Goal: Information Seeking & Learning: Learn about a topic

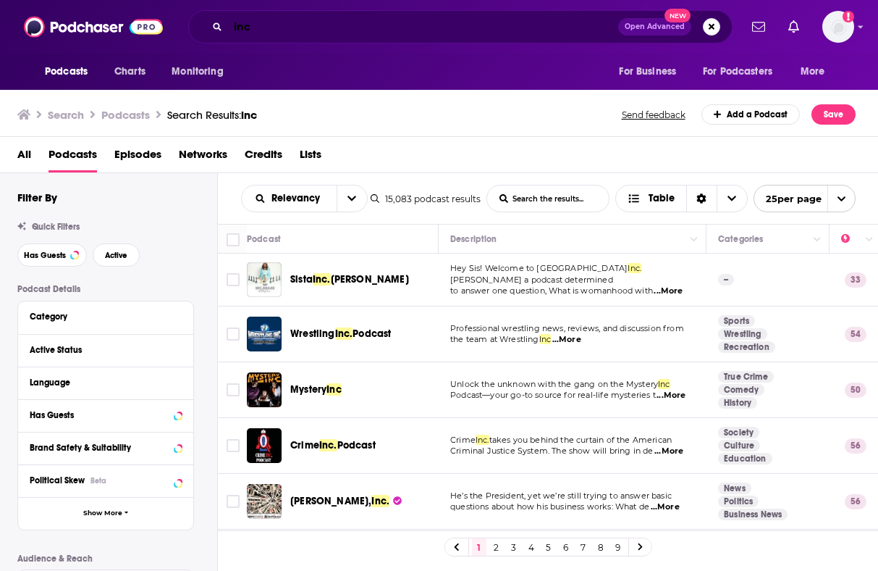
click at [319, 28] on input "inc" at bounding box center [423, 26] width 390 height 23
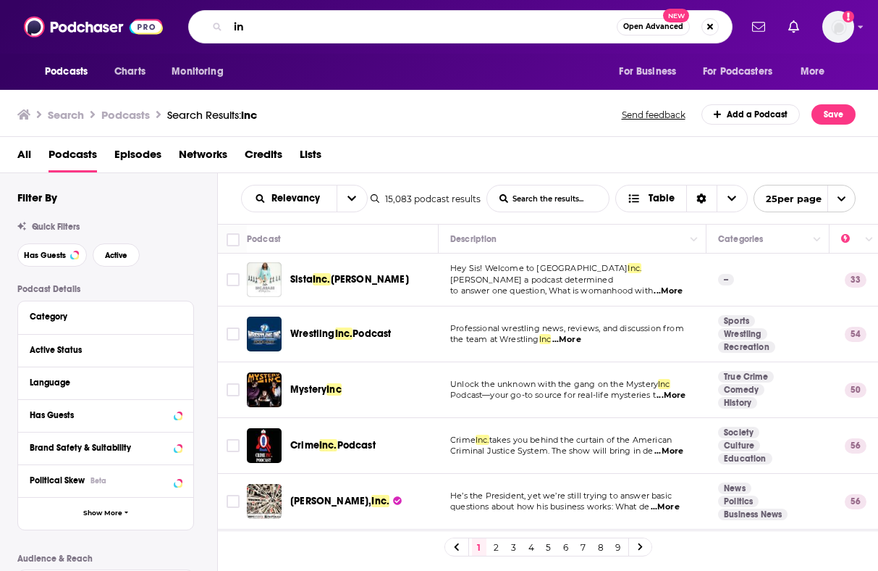
type input "i"
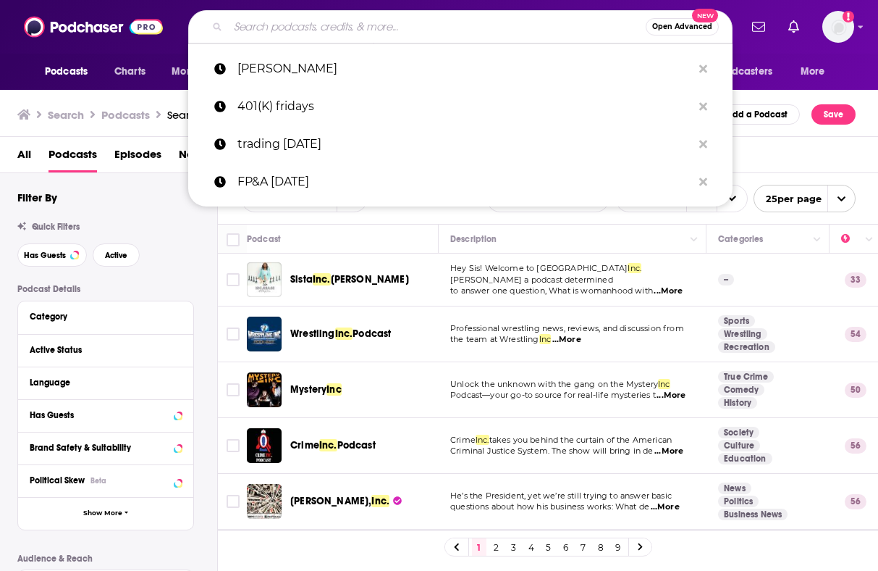
paste input "Hybrid Minds: Unlocking the Power of AI + IQ"
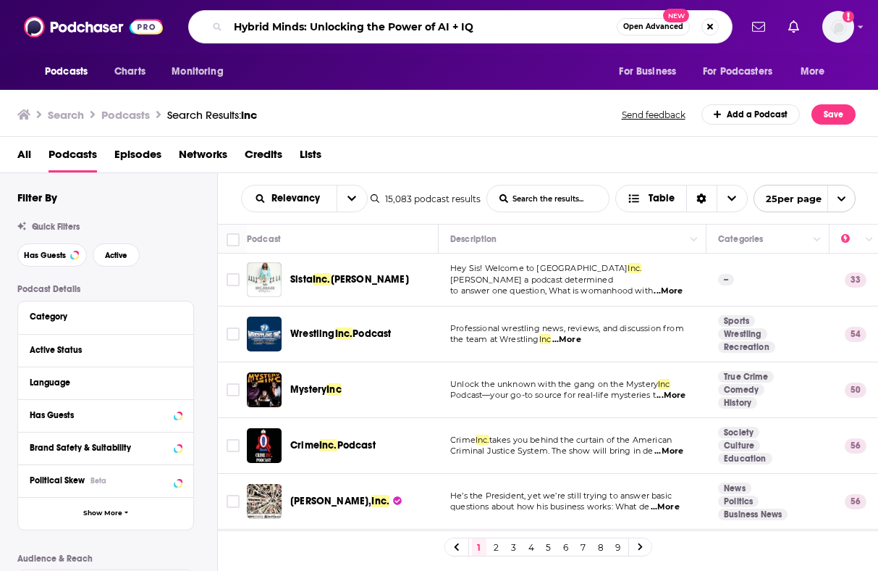
type input "Hybrid Minds: Unlocking the Power of AI + IQ"
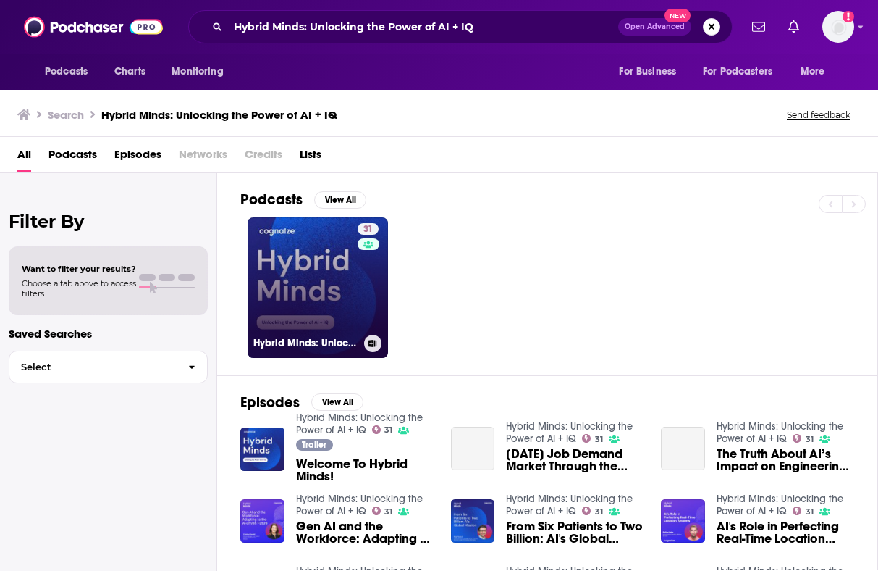
click at [287, 265] on link "31 Hybrid Minds: Unlocking the Power of AI + IQ" at bounding box center [318, 287] width 140 height 140
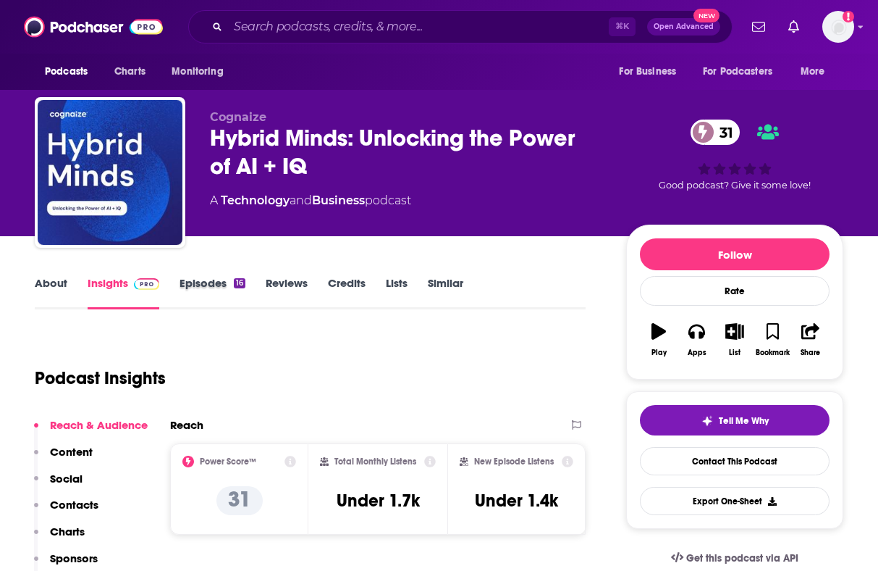
click at [251, 284] on div "Episodes 16" at bounding box center [223, 292] width 86 height 33
click at [224, 289] on link "Episodes 16" at bounding box center [213, 292] width 66 height 33
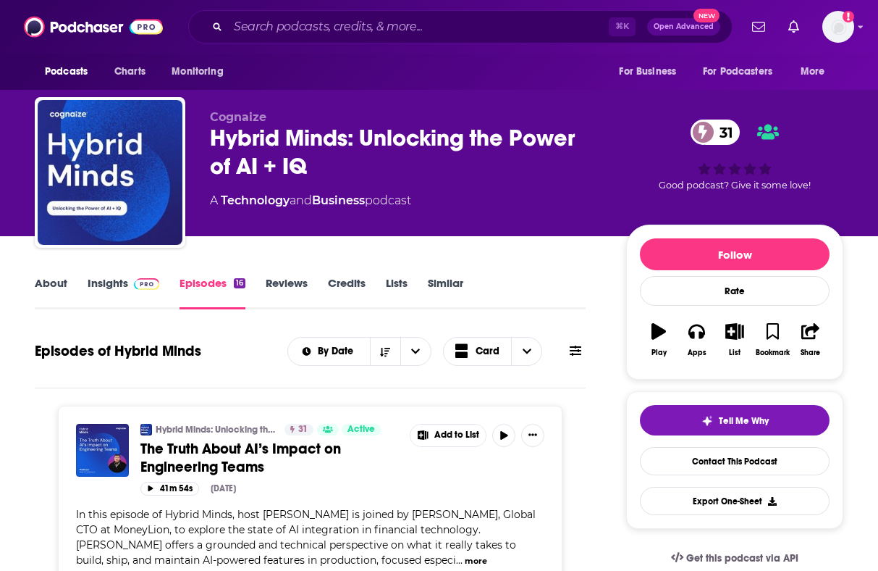
click at [283, 282] on link "Reviews" at bounding box center [287, 292] width 42 height 33
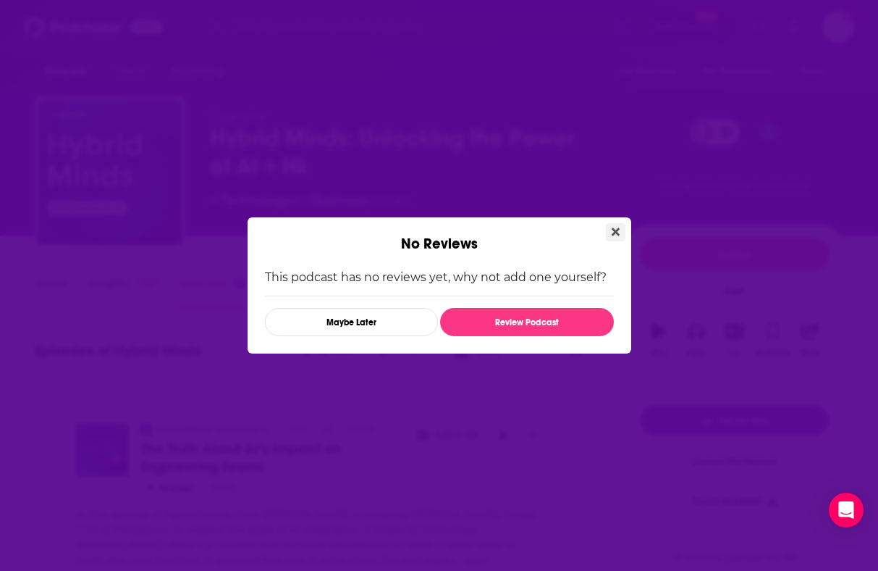
click at [618, 229] on icon "Close" at bounding box center [616, 232] width 8 height 8
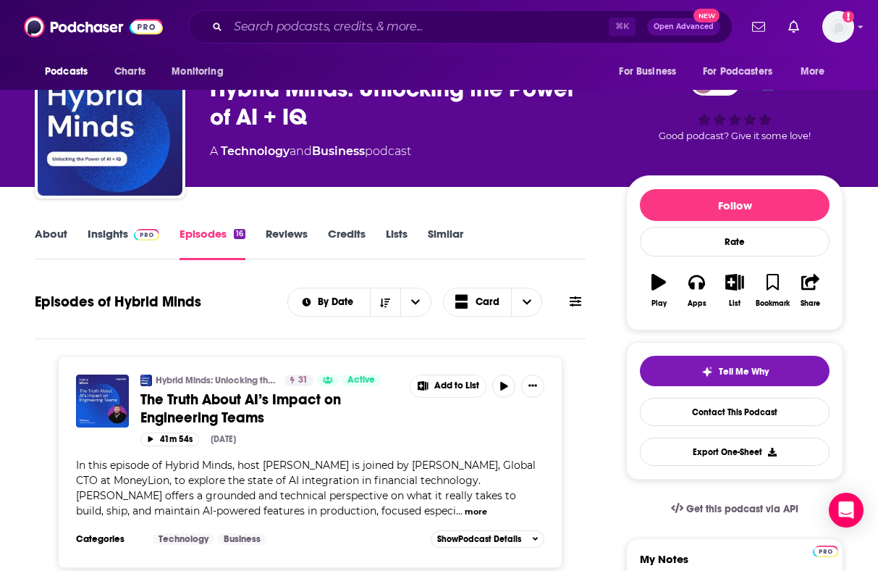
scroll to position [96, 0]
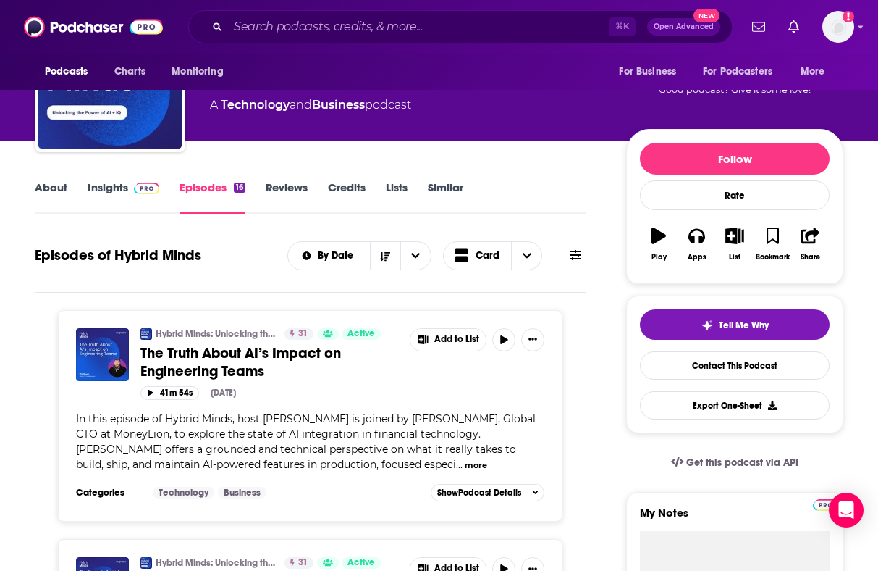
click at [144, 189] on img at bounding box center [146, 188] width 25 height 12
